Goal: Task Accomplishment & Management: Use online tool/utility

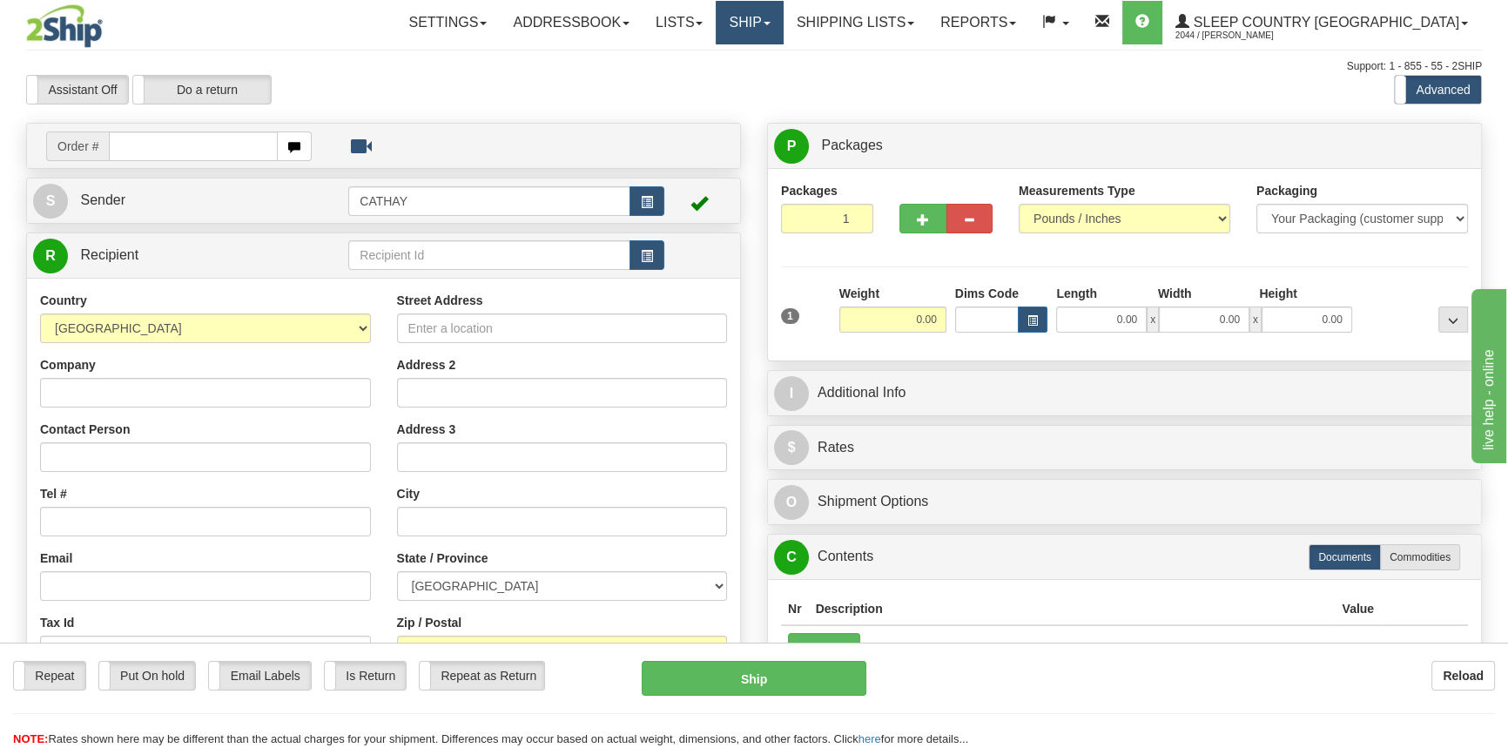
click at [782, 24] on link "Ship" at bounding box center [748, 23] width 67 height 44
click at [765, 89] on span "OnHold / Order Queue" at bounding box center [703, 84] width 123 height 14
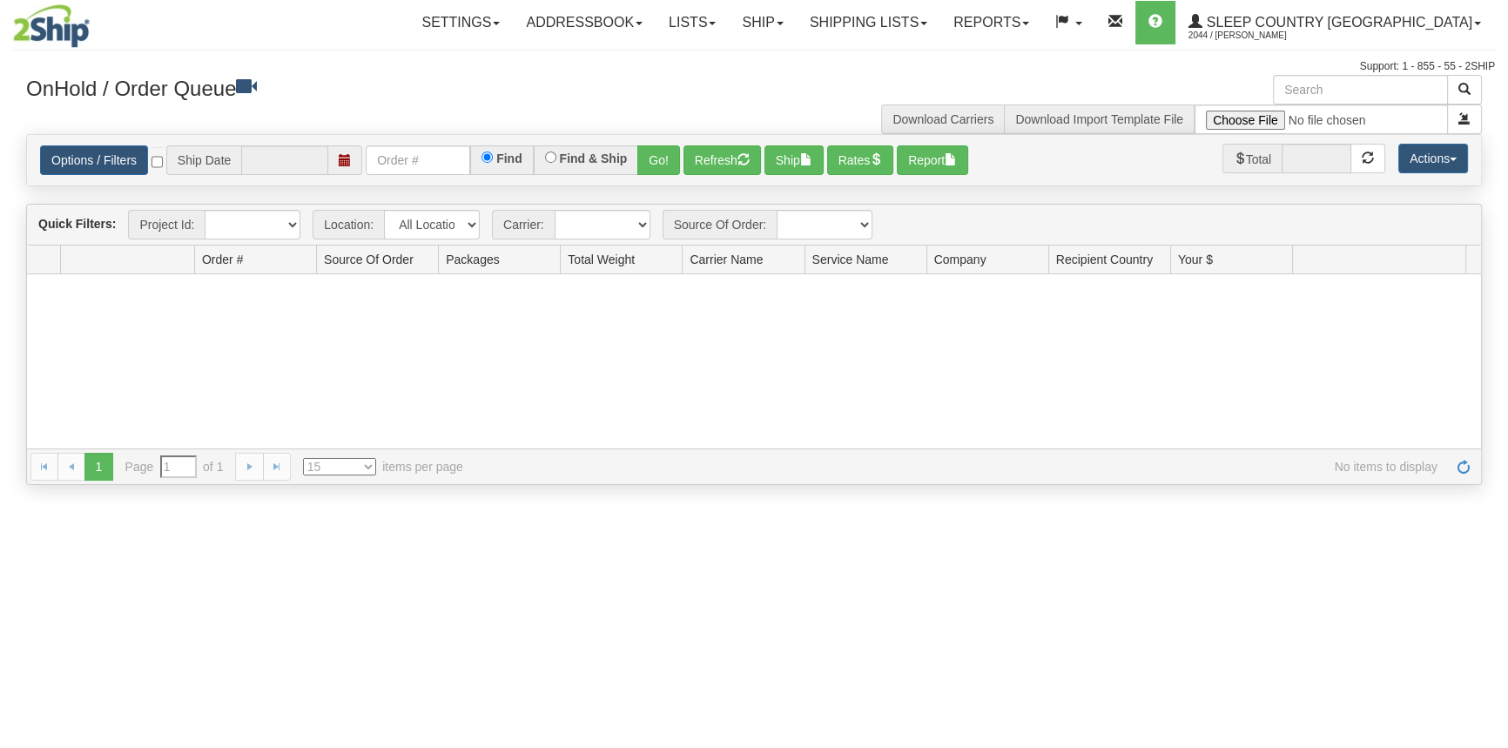
type input "09/29/2025"
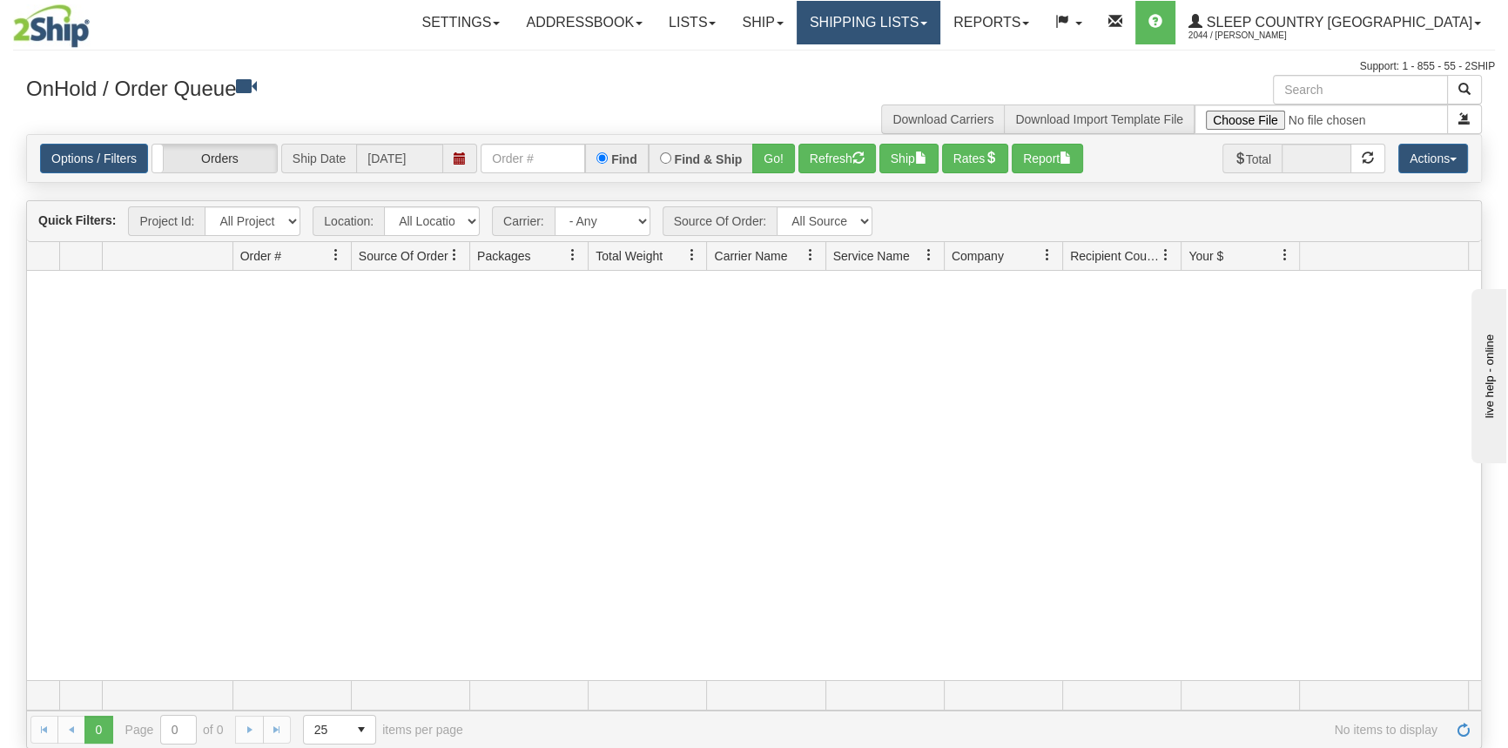
click at [940, 26] on link "Shipping lists" at bounding box center [868, 23] width 144 height 44
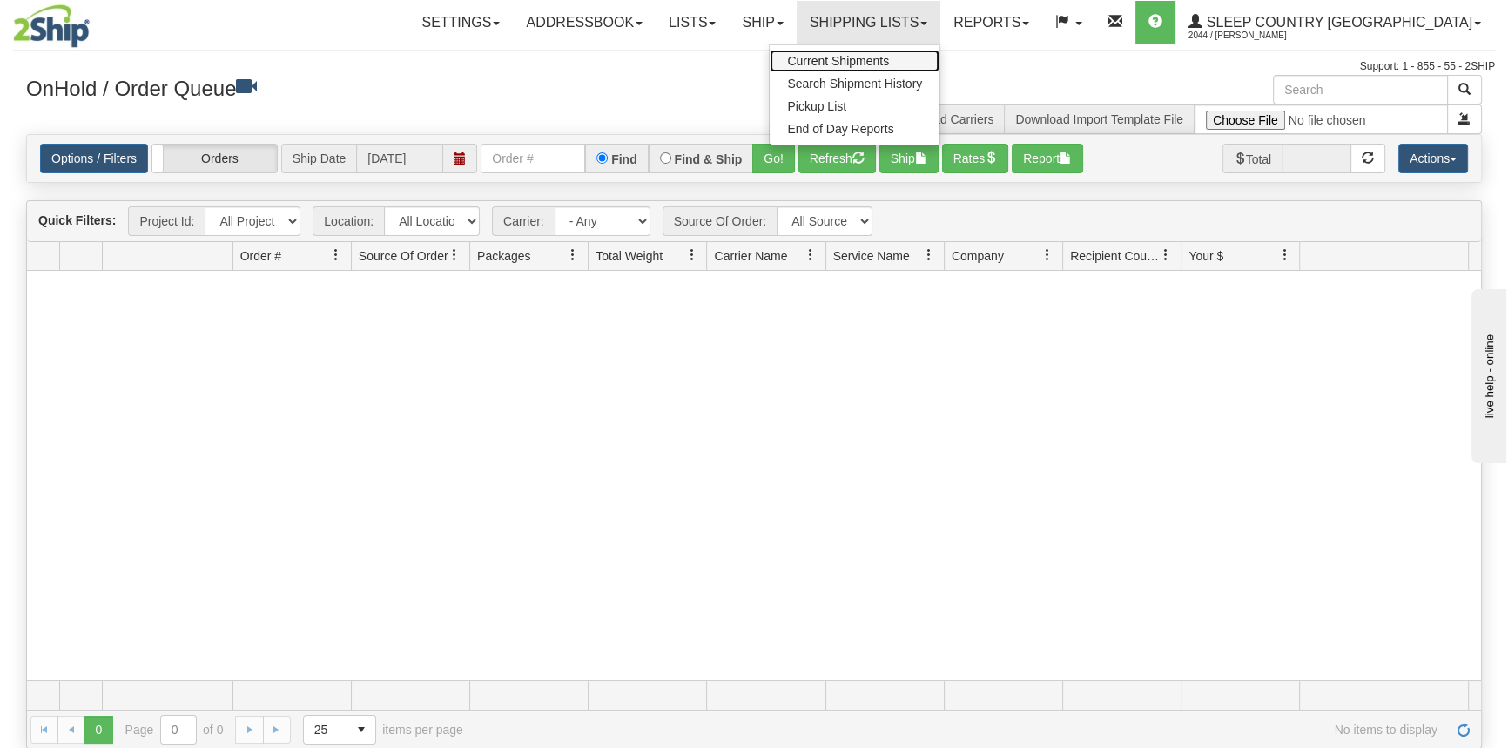
click at [889, 56] on span "Current Shipments" at bounding box center [838, 61] width 102 height 14
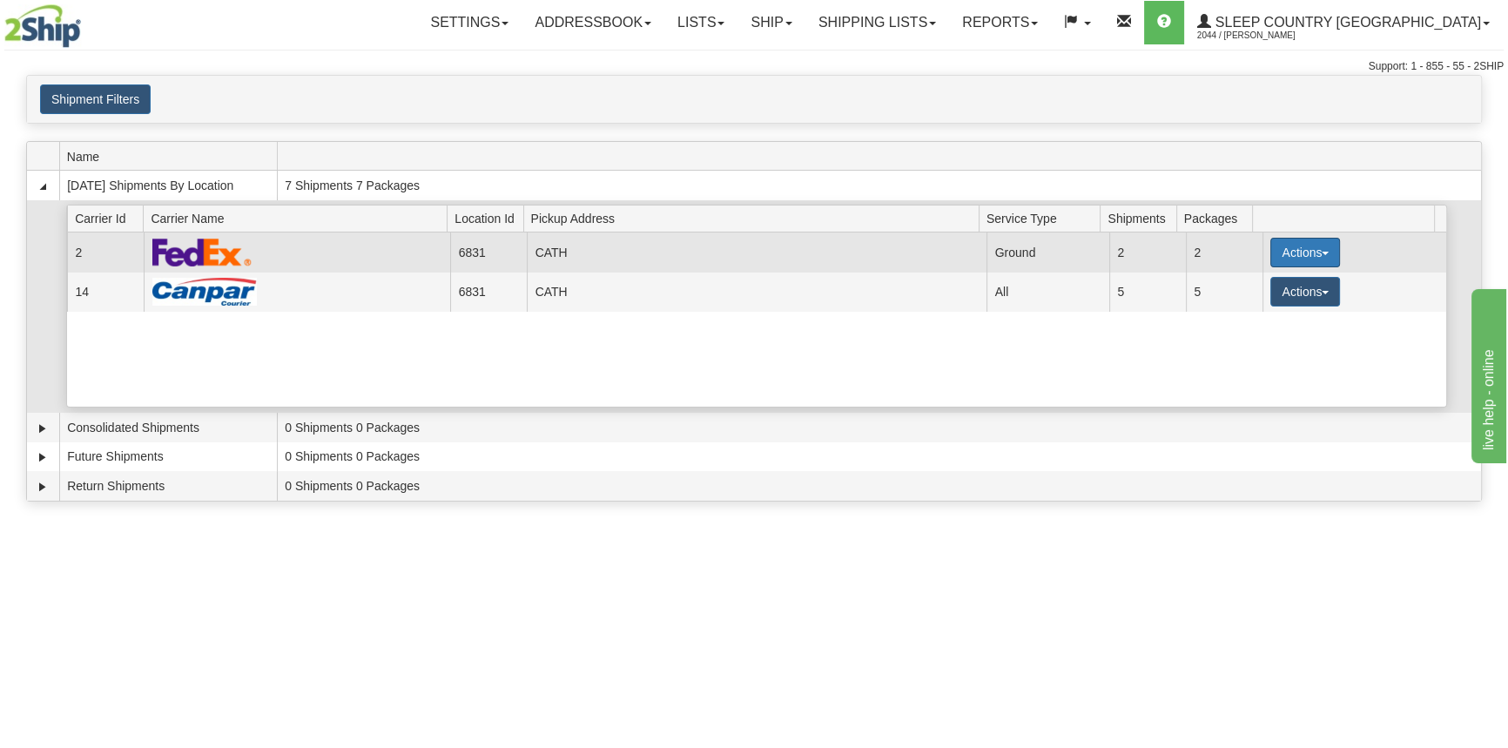
click at [1300, 258] on button "Actions" at bounding box center [1305, 253] width 70 height 30
click at [1262, 306] on link "Close" at bounding box center [1268, 308] width 139 height 23
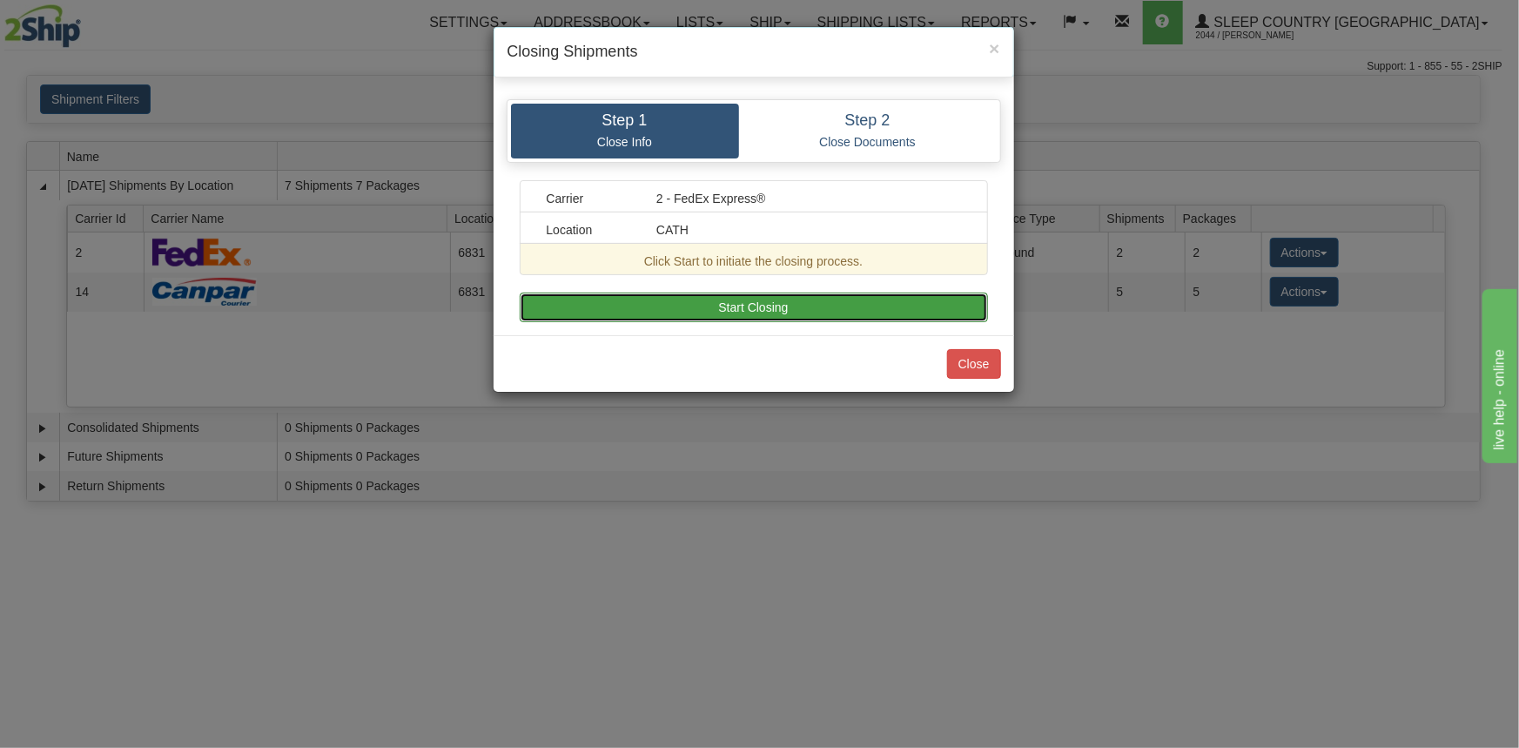
click at [882, 305] on button "Start Closing" at bounding box center [754, 307] width 468 height 30
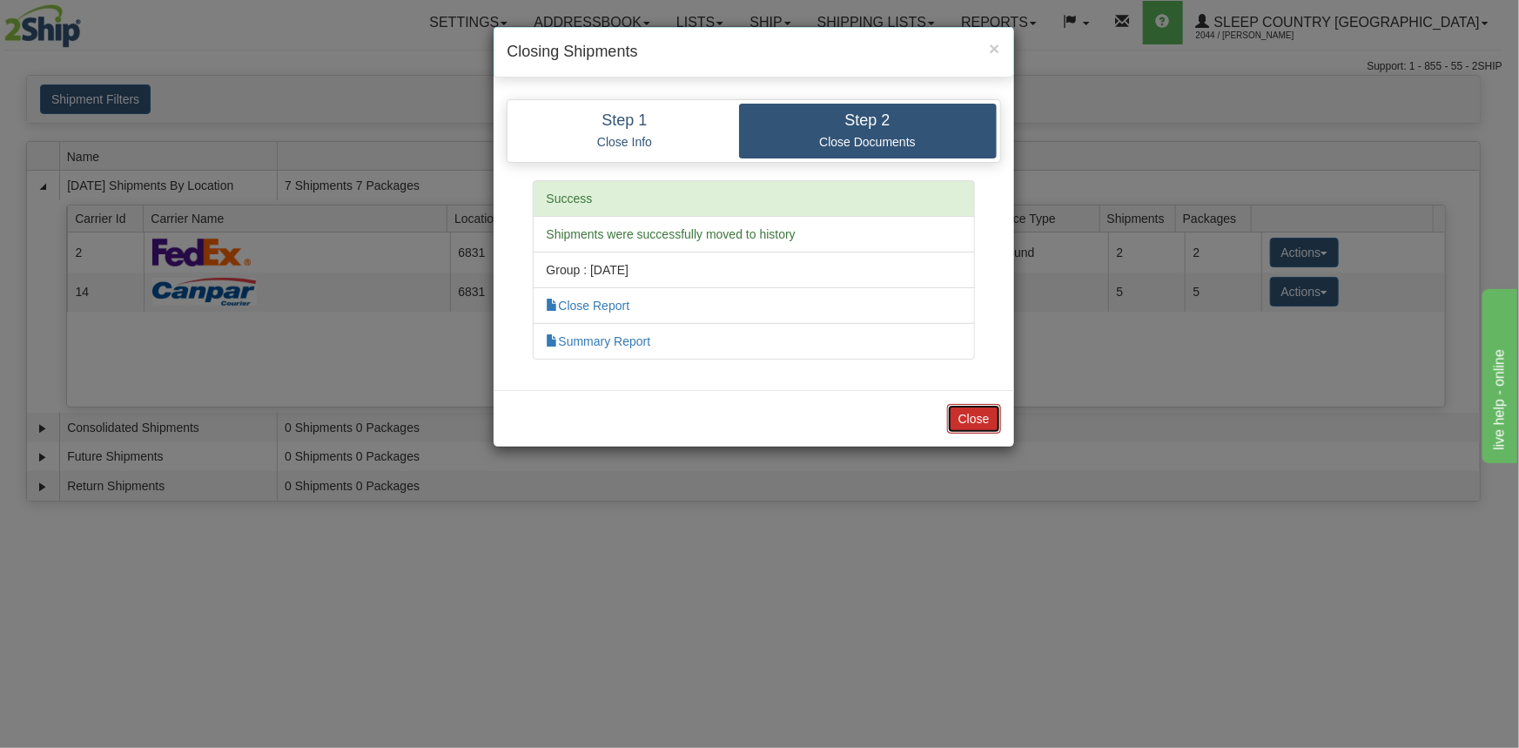
click at [989, 411] on button "Close" at bounding box center [974, 419] width 54 height 30
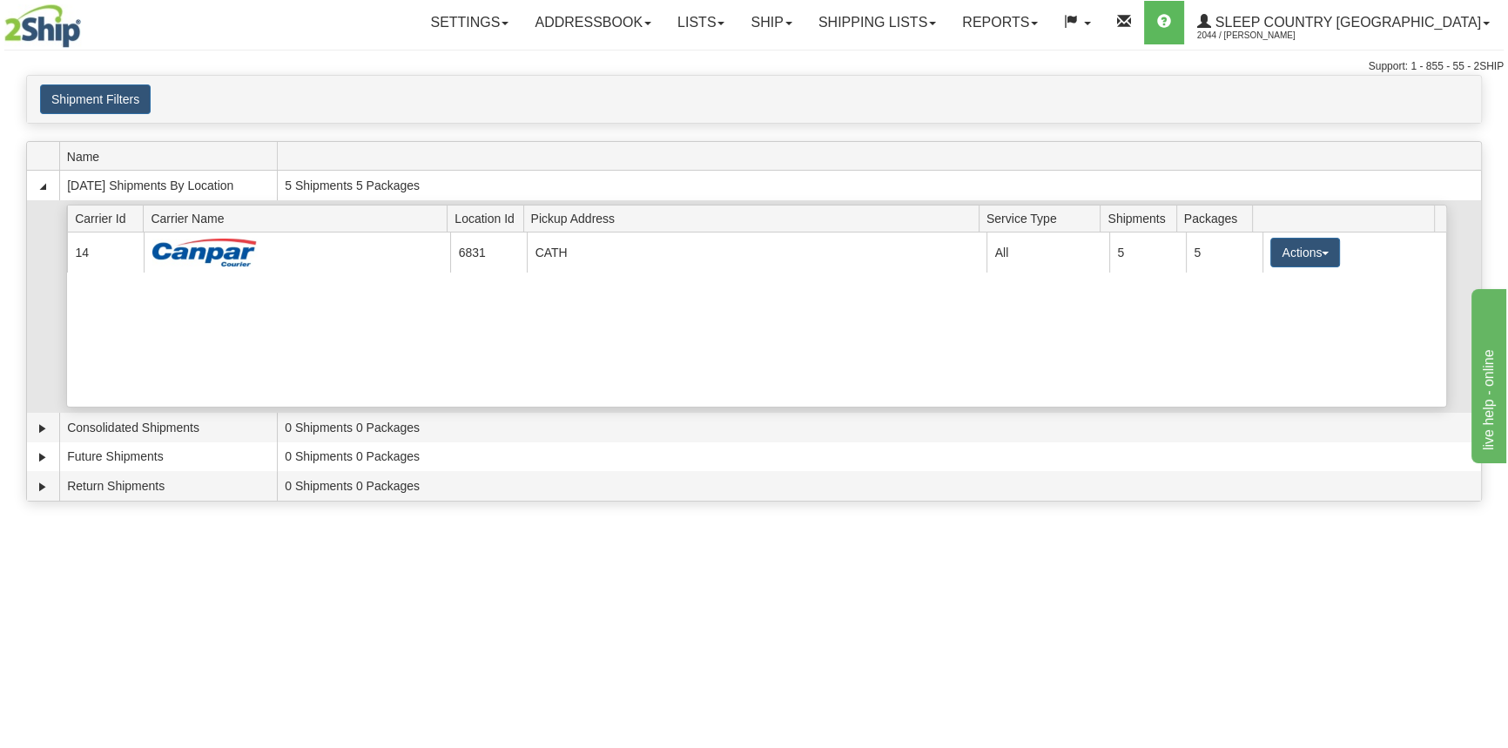
click at [1312, 227] on span at bounding box center [1346, 218] width 175 height 27
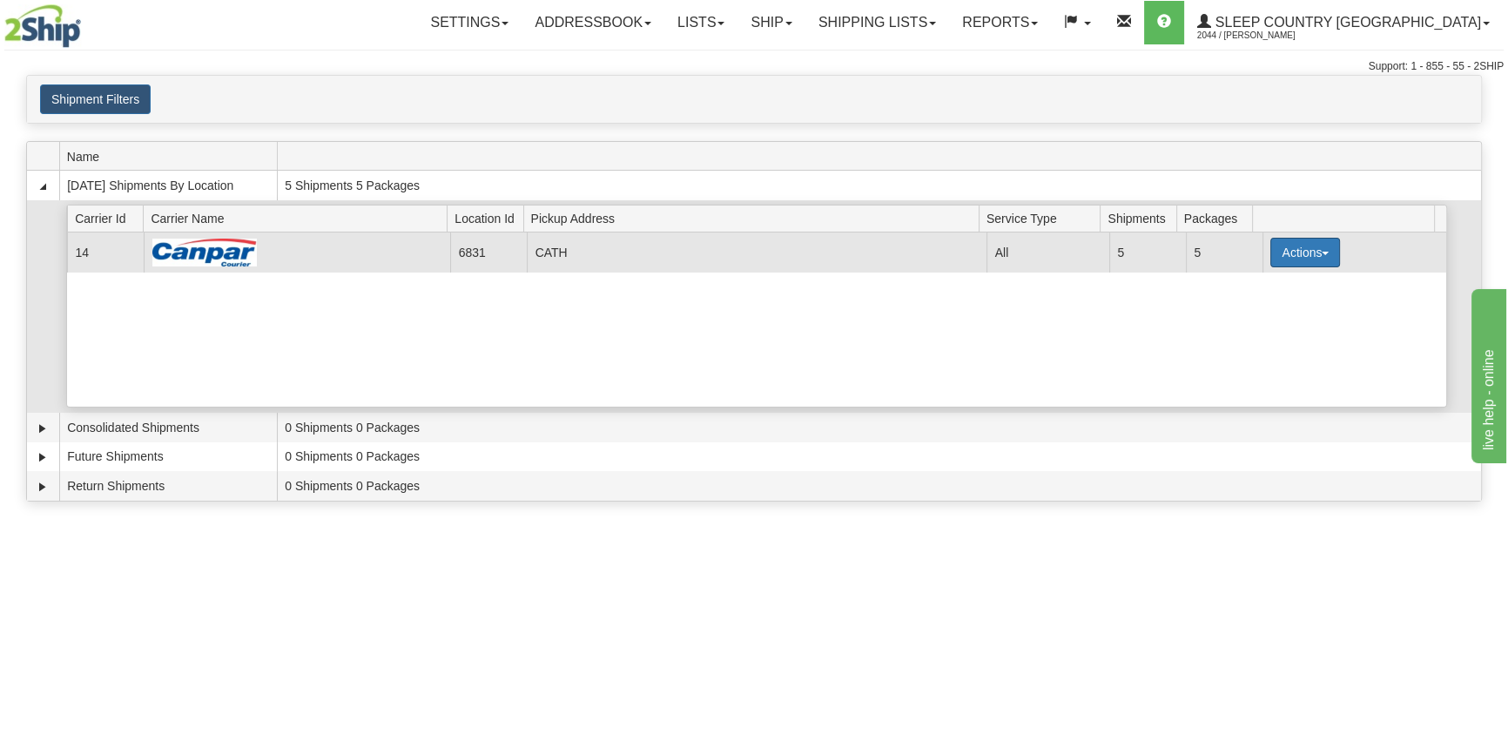
click at [1294, 261] on button "Actions" at bounding box center [1305, 253] width 70 height 30
click at [1266, 312] on link "Close" at bounding box center [1268, 308] width 139 height 23
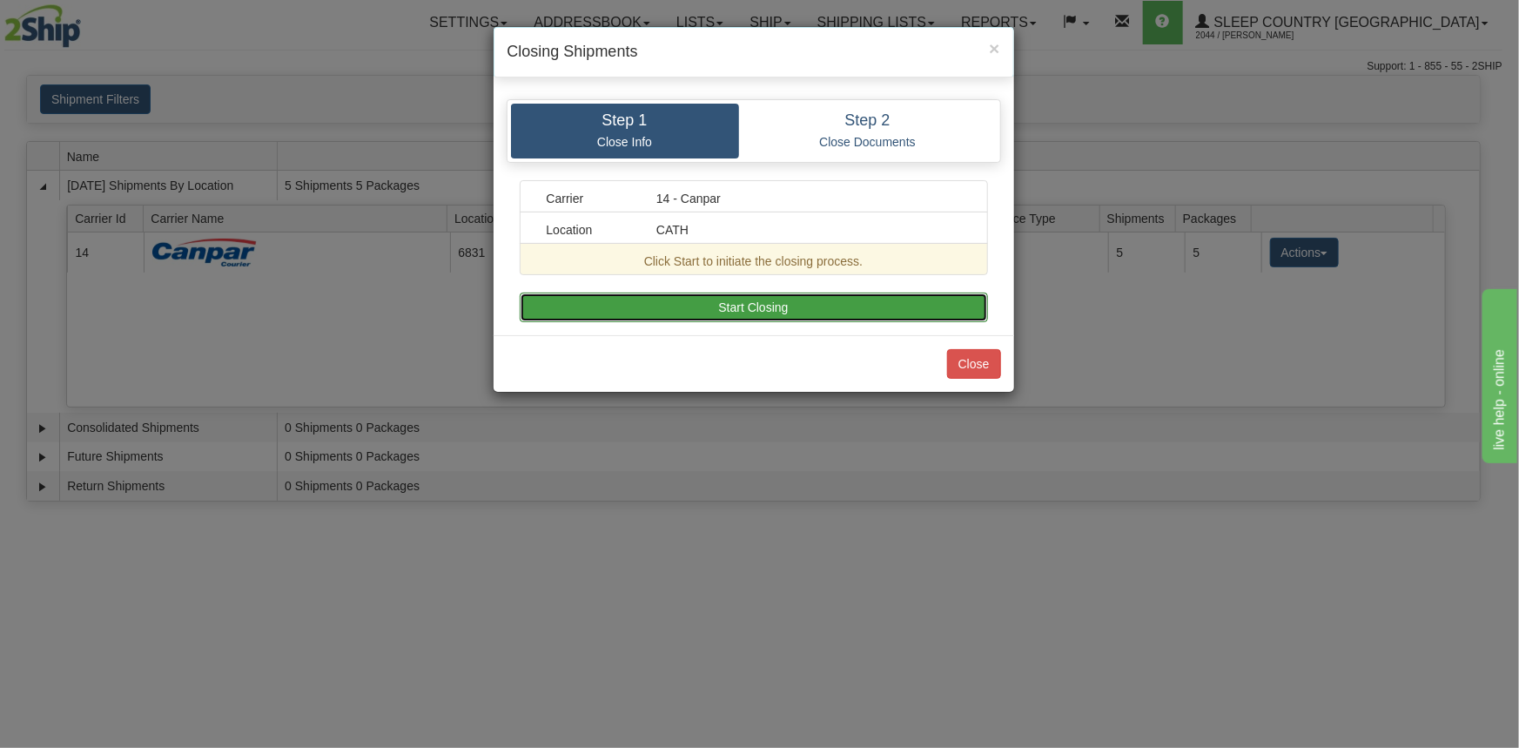
click at [926, 315] on button "Start Closing" at bounding box center [754, 307] width 468 height 30
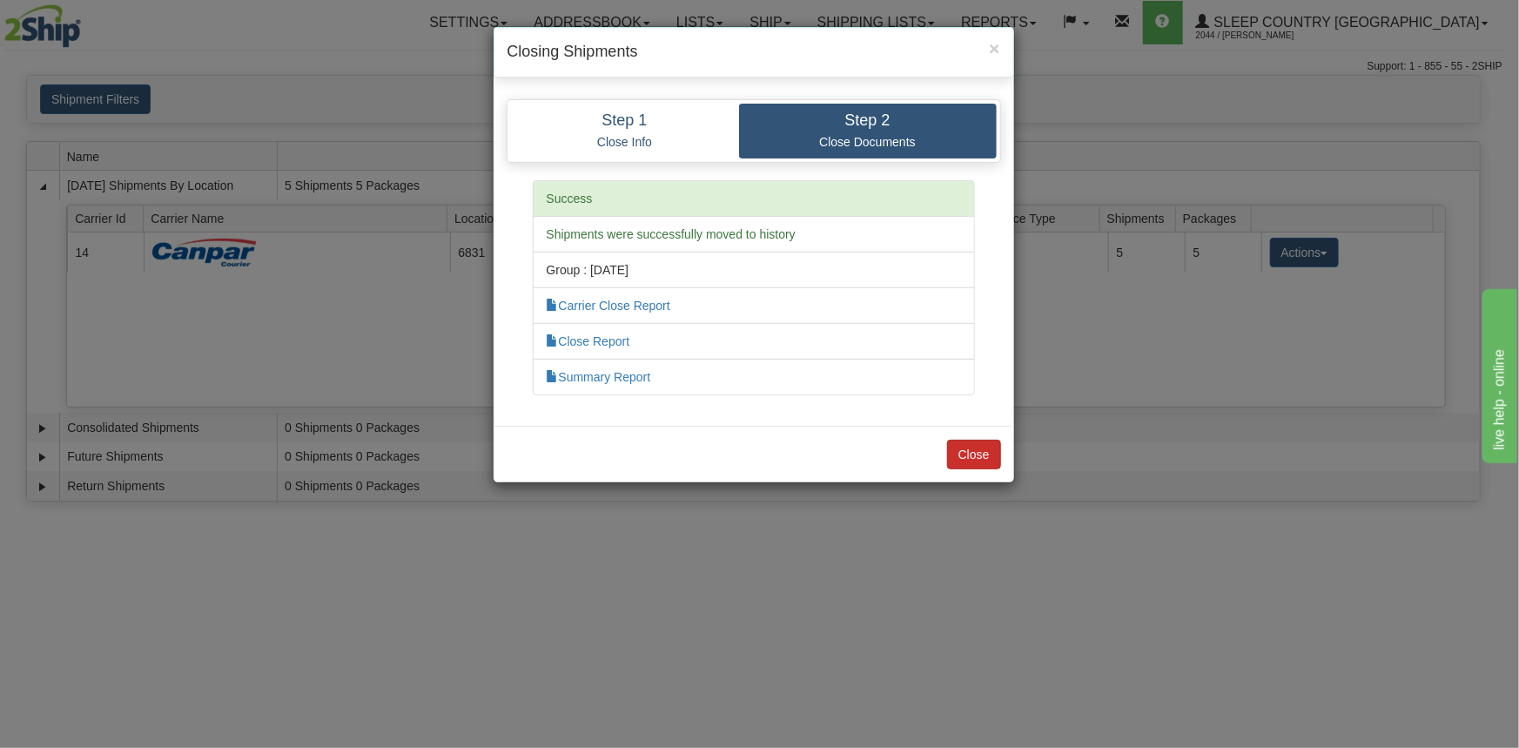
click at [986, 462] on div "Close" at bounding box center [754, 454] width 520 height 57
click at [984, 453] on button "Close" at bounding box center [974, 455] width 54 height 30
